Goal: Transaction & Acquisition: Purchase product/service

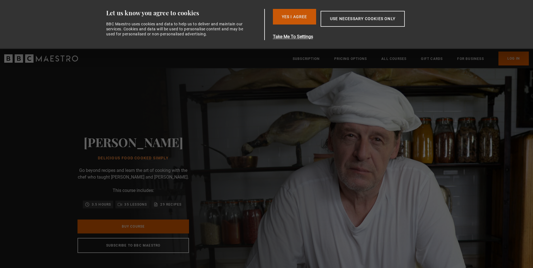
click at [299, 18] on button "Yes I Agree" at bounding box center [294, 17] width 43 height 16
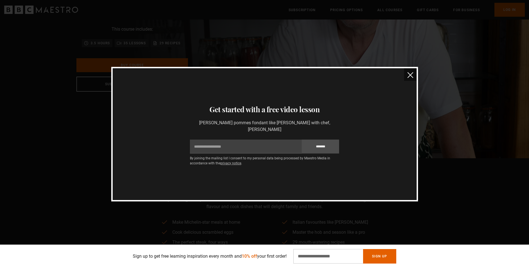
scroll to position [84, 0]
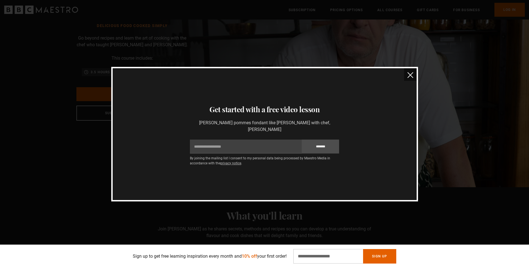
click at [409, 75] on button "close" at bounding box center [410, 74] width 13 height 13
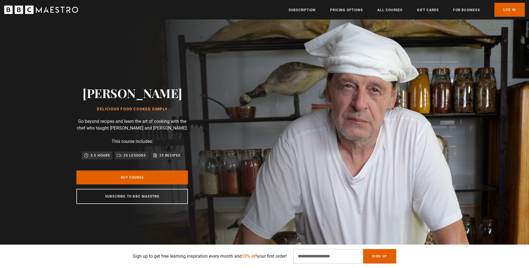
scroll to position [0, 0]
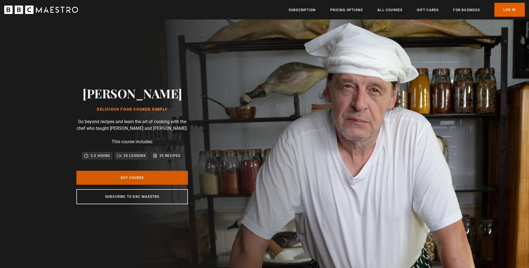
click at [152, 178] on link "Buy Course" at bounding box center [132, 178] width 112 height 14
